Goal: Contribute content

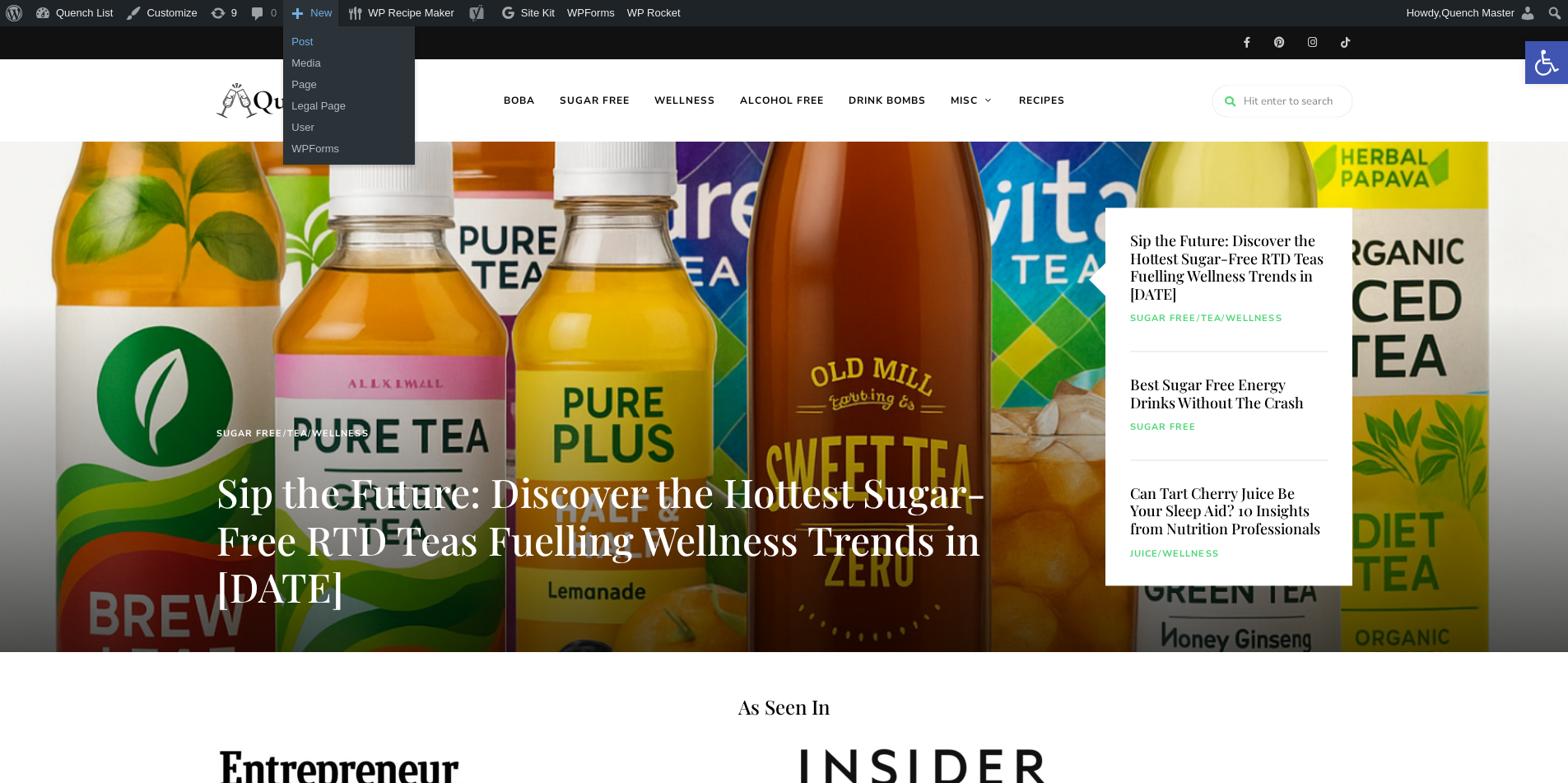
click at [311, 34] on link "Post" at bounding box center [349, 42] width 132 height 21
